Goal: Contribute content: Contribute content

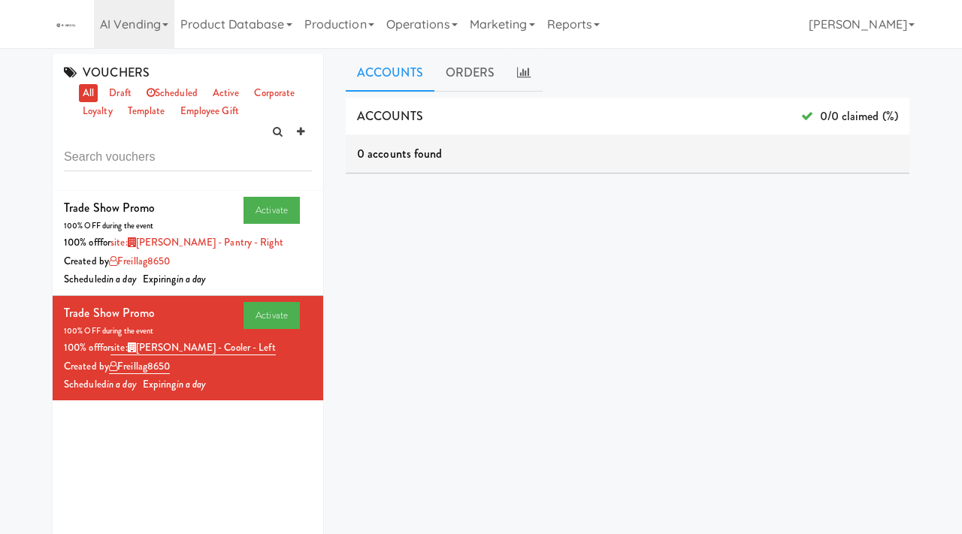
click at [122, 26] on link "AI Vending" at bounding box center [134, 24] width 80 height 48
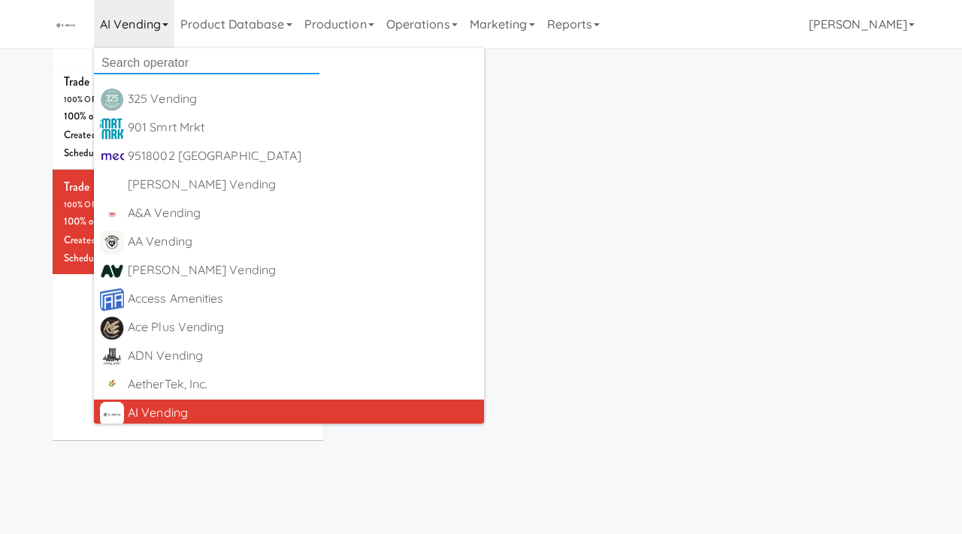
click at [130, 61] on input "text" at bounding box center [206, 63] width 225 height 23
type input "swm"
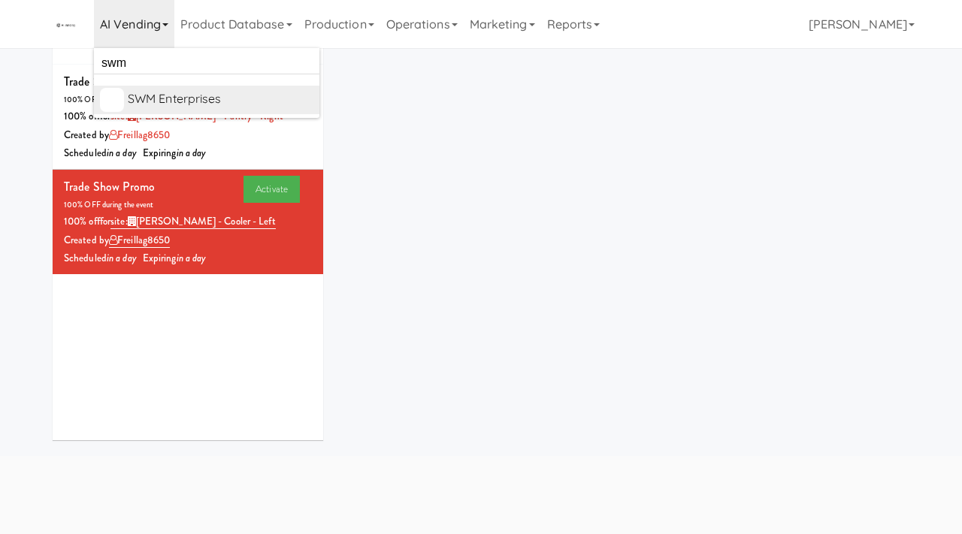
click at [179, 94] on div "SWM Enterprises" at bounding box center [221, 99] width 186 height 23
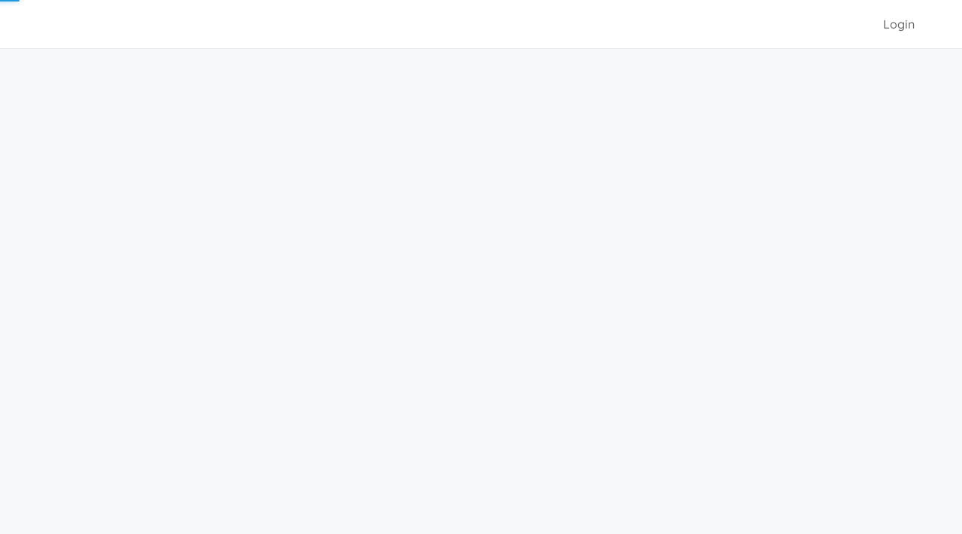
scroll to position [48, 0]
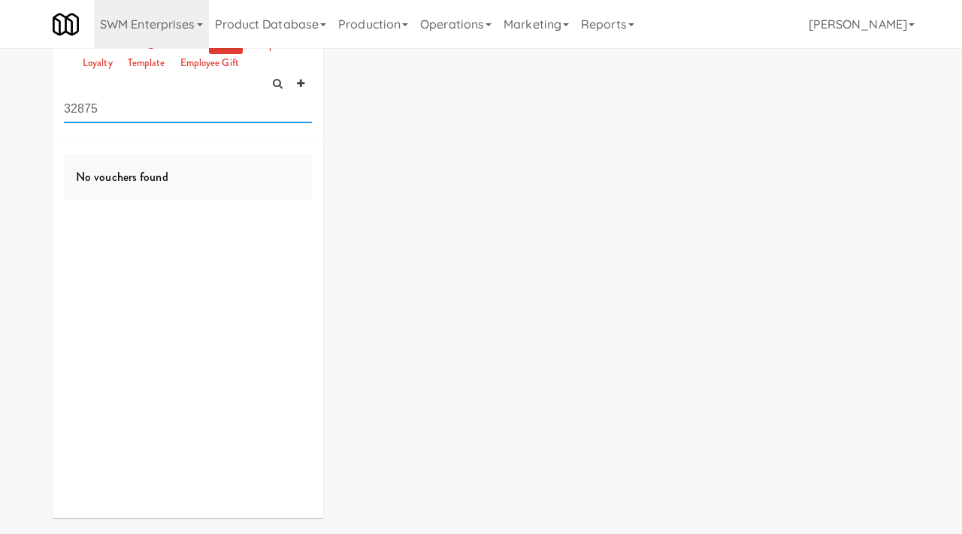
drag, startPoint x: 148, startPoint y: 110, endPoint x: 53, endPoint y: 100, distance: 95.3
click at [53, 100] on div "VOUCHERS all draft scheduled active corporate loyalty template employee gift 32…" at bounding box center [188, 74] width 271 height 137
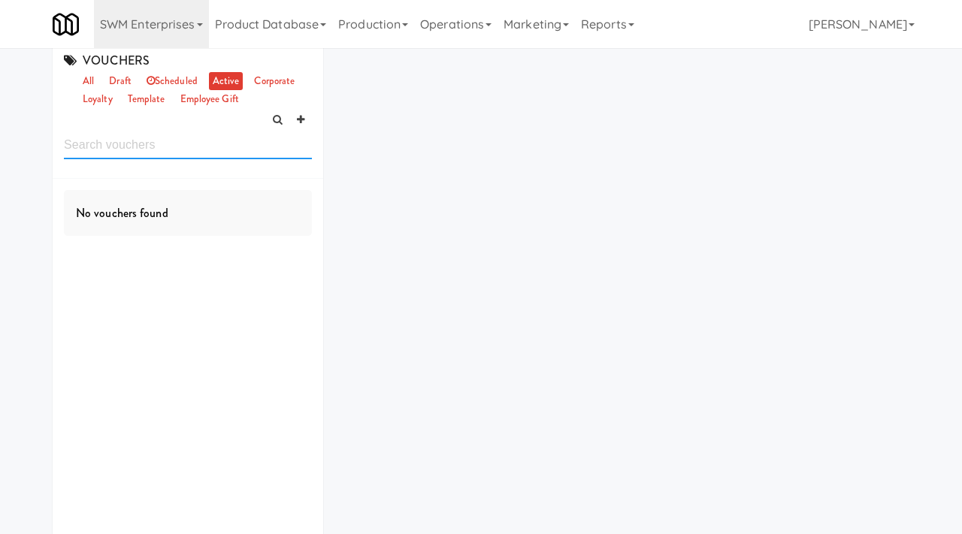
scroll to position [0, 0]
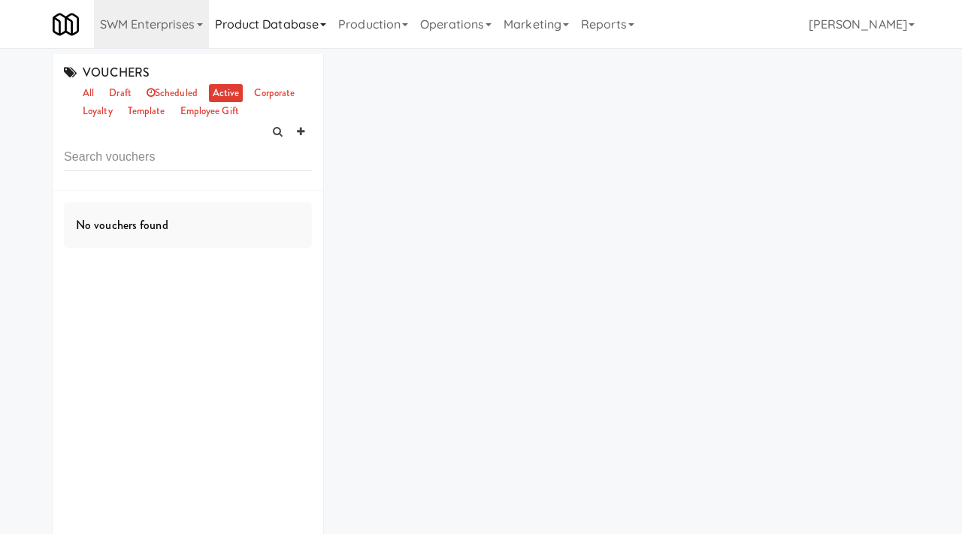
click at [314, 21] on link "Product Database" at bounding box center [271, 24] width 124 height 48
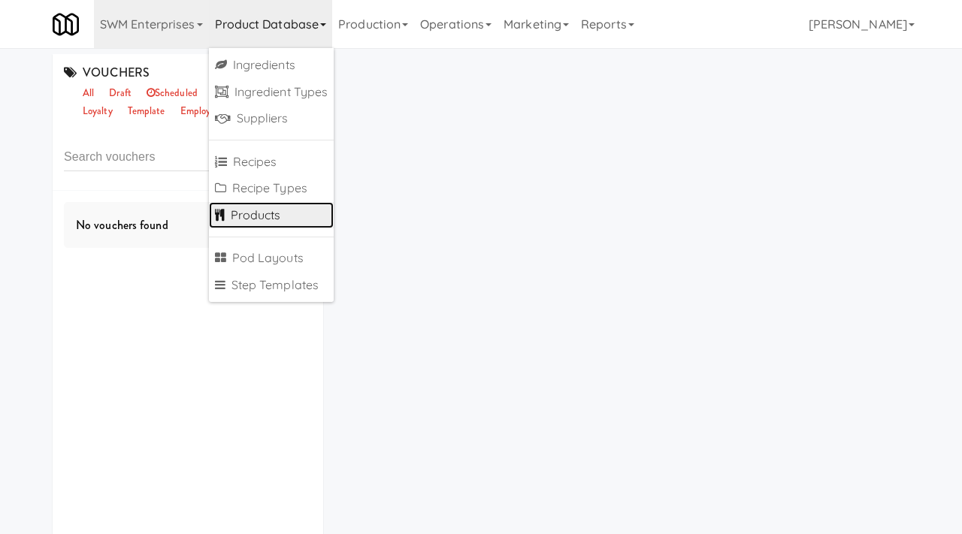
click at [261, 207] on link "Products" at bounding box center [272, 215] width 126 height 27
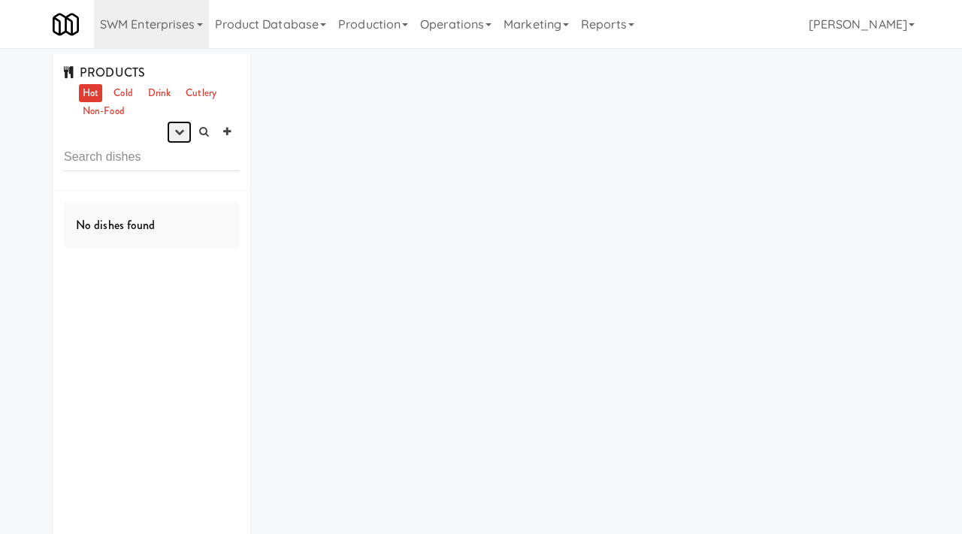
click at [180, 131] on icon "button" at bounding box center [179, 132] width 10 height 10
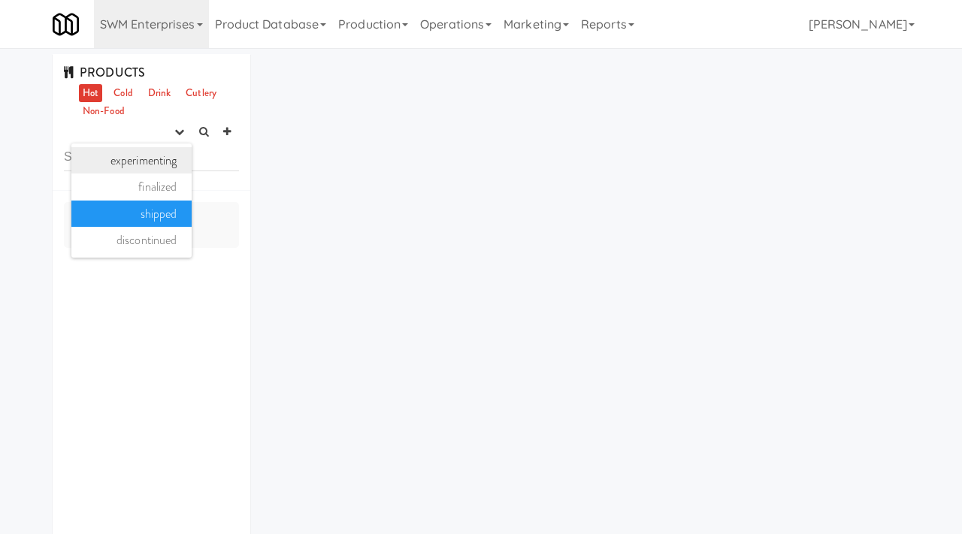
click at [164, 158] on link "experimenting" at bounding box center [131, 160] width 120 height 27
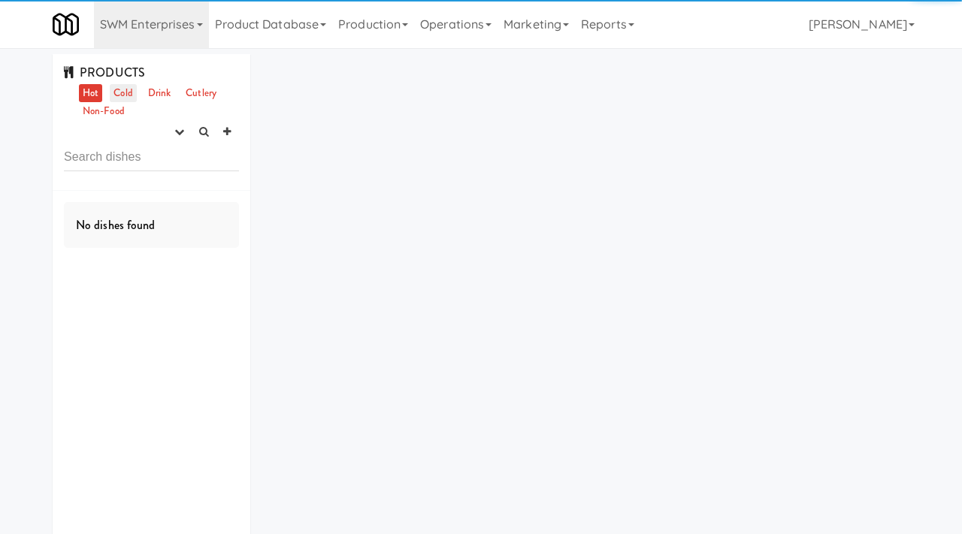
click at [125, 84] on link "Cold" at bounding box center [123, 93] width 26 height 19
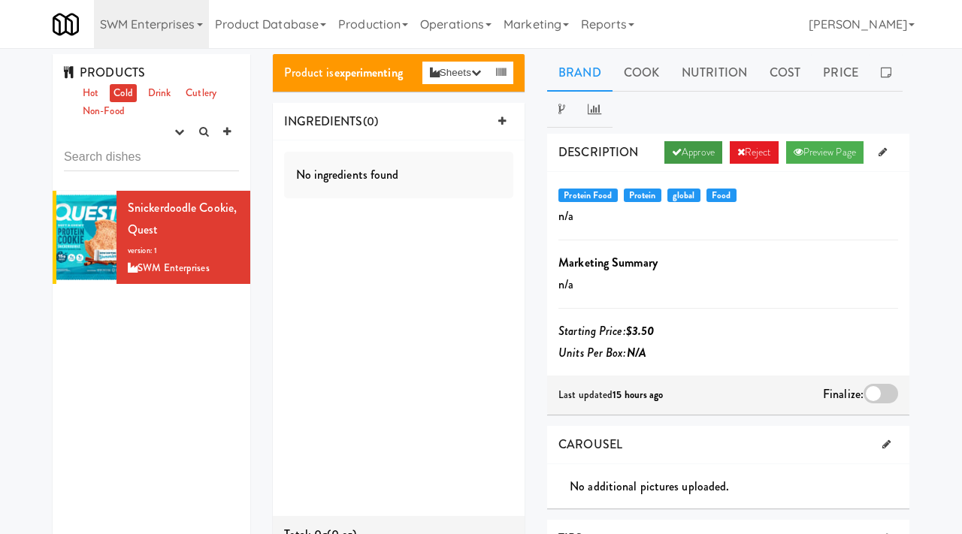
click at [700, 146] on link "Approve" at bounding box center [693, 152] width 58 height 23
click at [879, 393] on div at bounding box center [881, 394] width 35 height 20
click at [0, 0] on input "checkbox" at bounding box center [0, 0] width 0 height 0
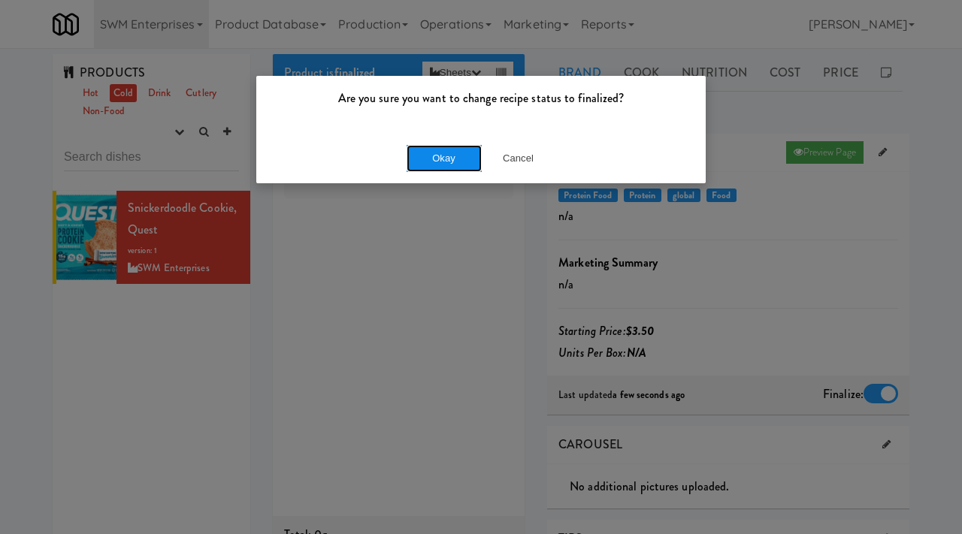
click at [437, 152] on button "Okay" at bounding box center [444, 158] width 75 height 27
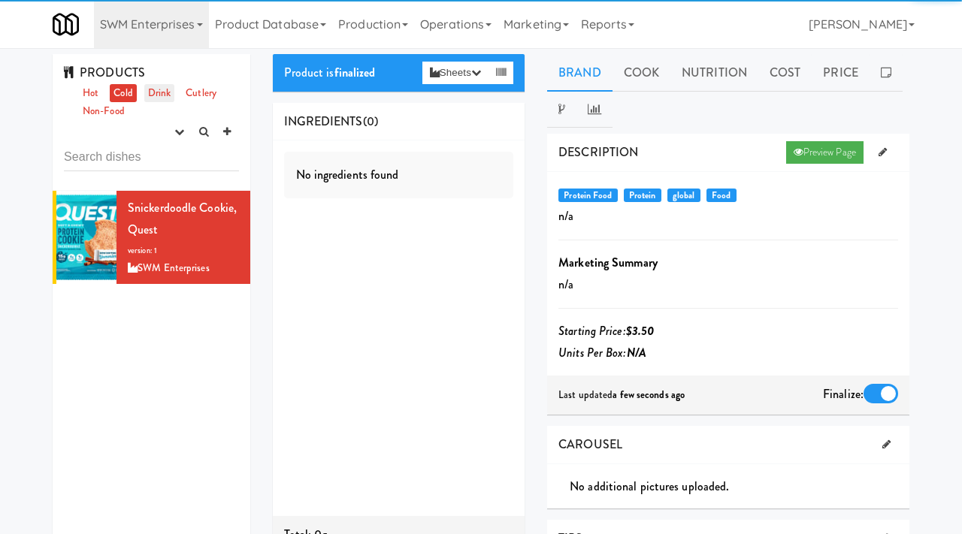
click at [167, 94] on link "Drink" at bounding box center [159, 93] width 31 height 19
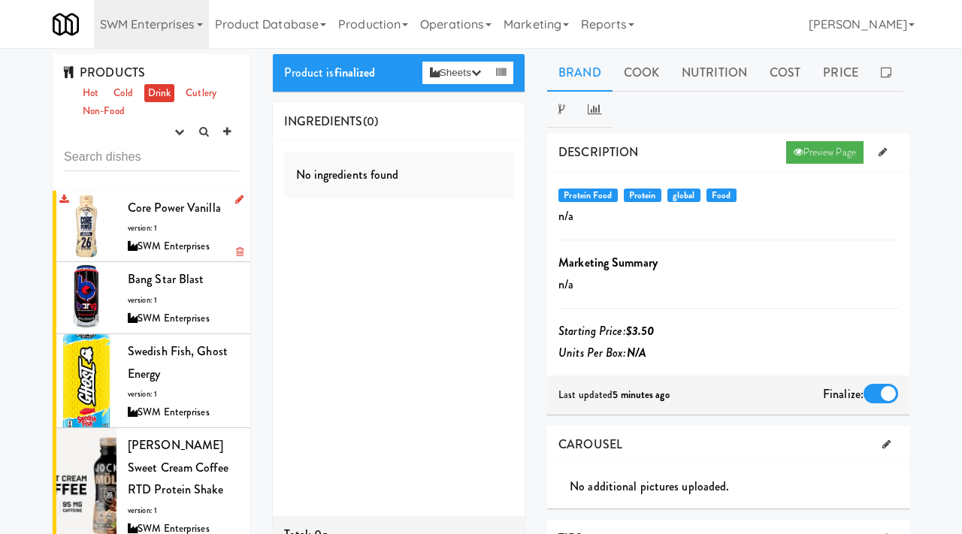
click at [169, 241] on div "SWM Enterprises" at bounding box center [183, 246] width 111 height 19
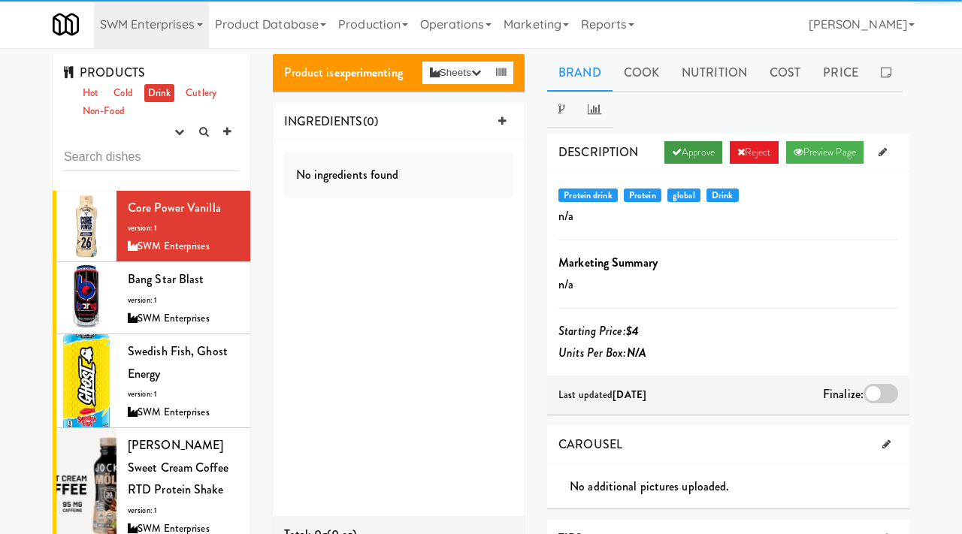
click at [699, 149] on link "Approve" at bounding box center [693, 152] width 58 height 23
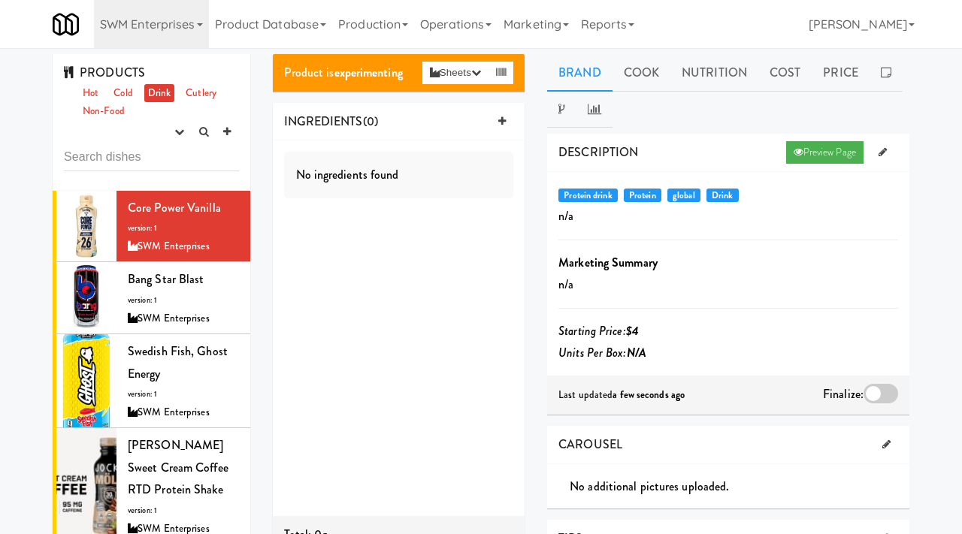
click at [873, 392] on div at bounding box center [881, 394] width 35 height 20
click at [0, 0] on input "checkbox" at bounding box center [0, 0] width 0 height 0
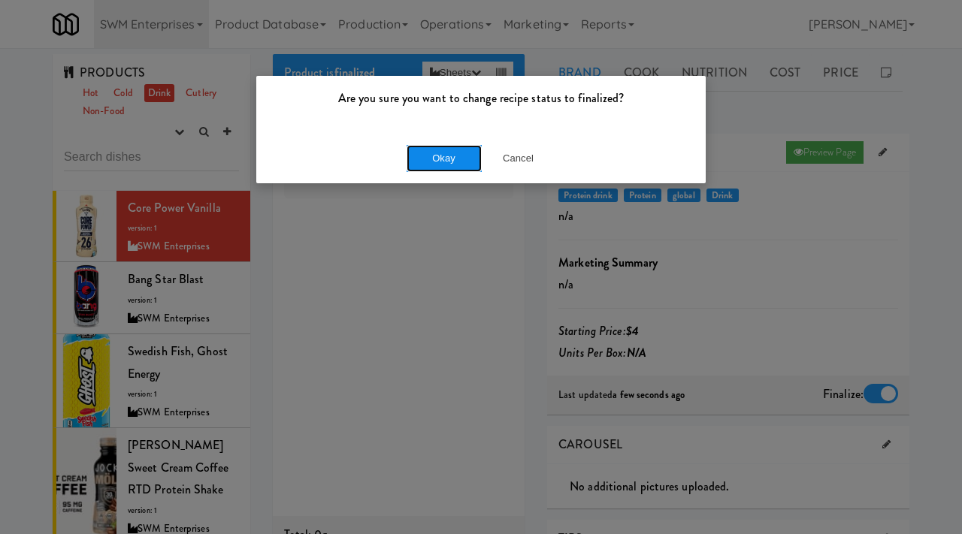
click at [461, 155] on button "Okay" at bounding box center [444, 158] width 75 height 27
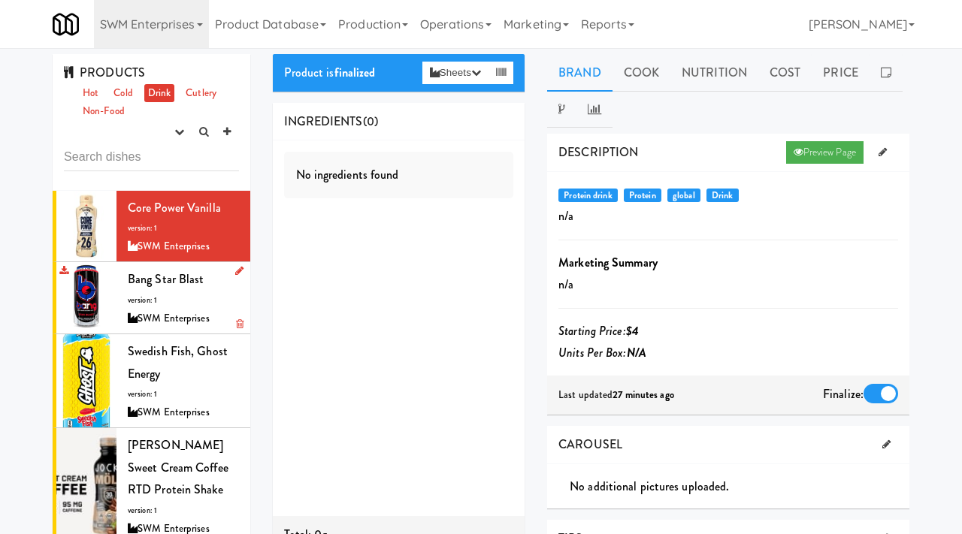
click at [168, 283] on span "Bang Star Blast" at bounding box center [166, 279] width 77 height 17
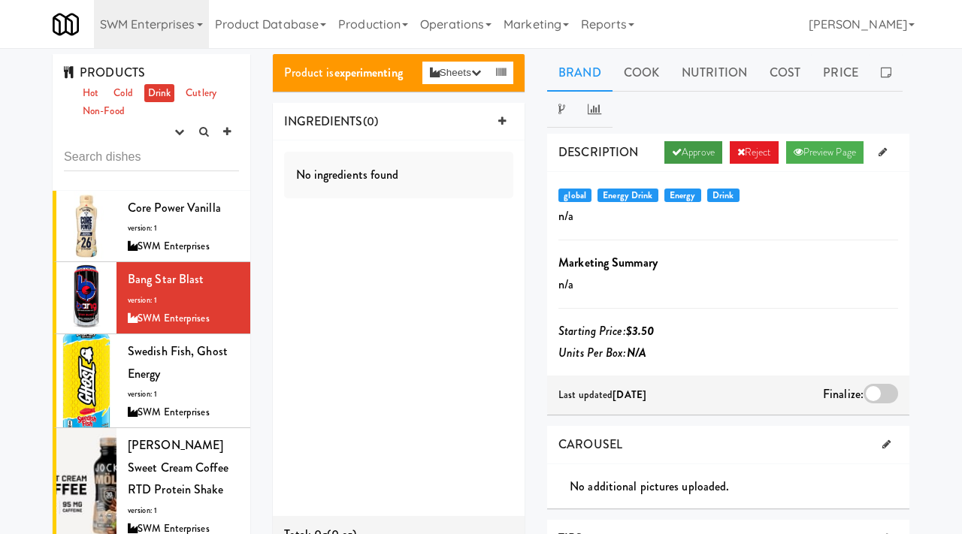
click at [688, 150] on link "Approve" at bounding box center [693, 152] width 58 height 23
click at [876, 396] on div at bounding box center [881, 394] width 35 height 20
click at [0, 0] on input "checkbox" at bounding box center [0, 0] width 0 height 0
